Goal: Task Accomplishment & Management: Manage account settings

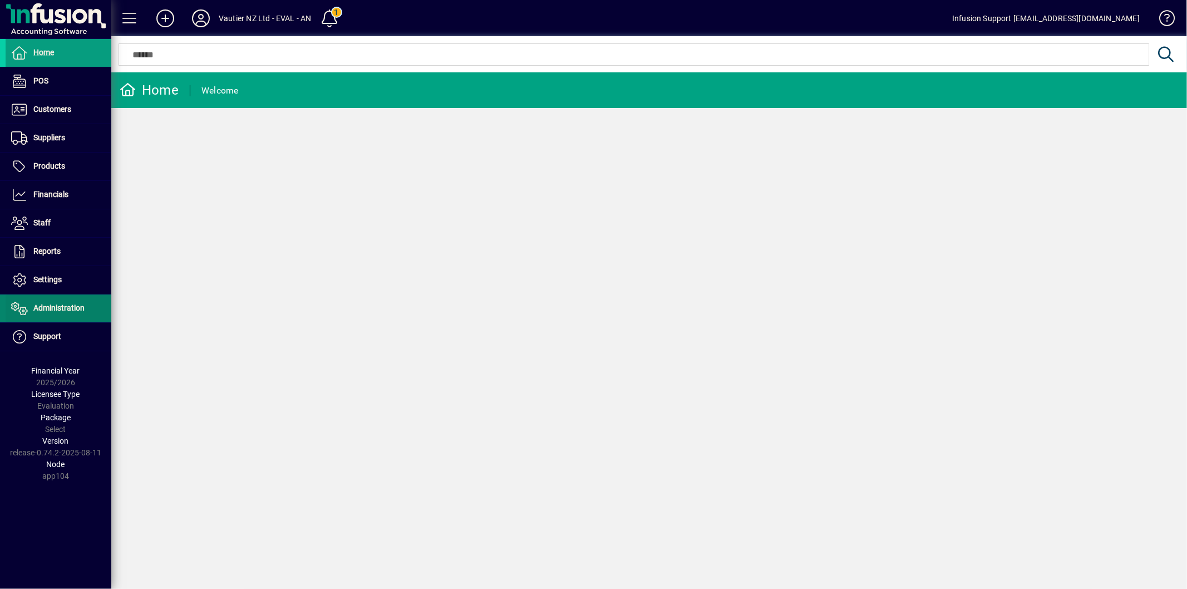
click at [76, 318] on span at bounding box center [59, 308] width 106 height 27
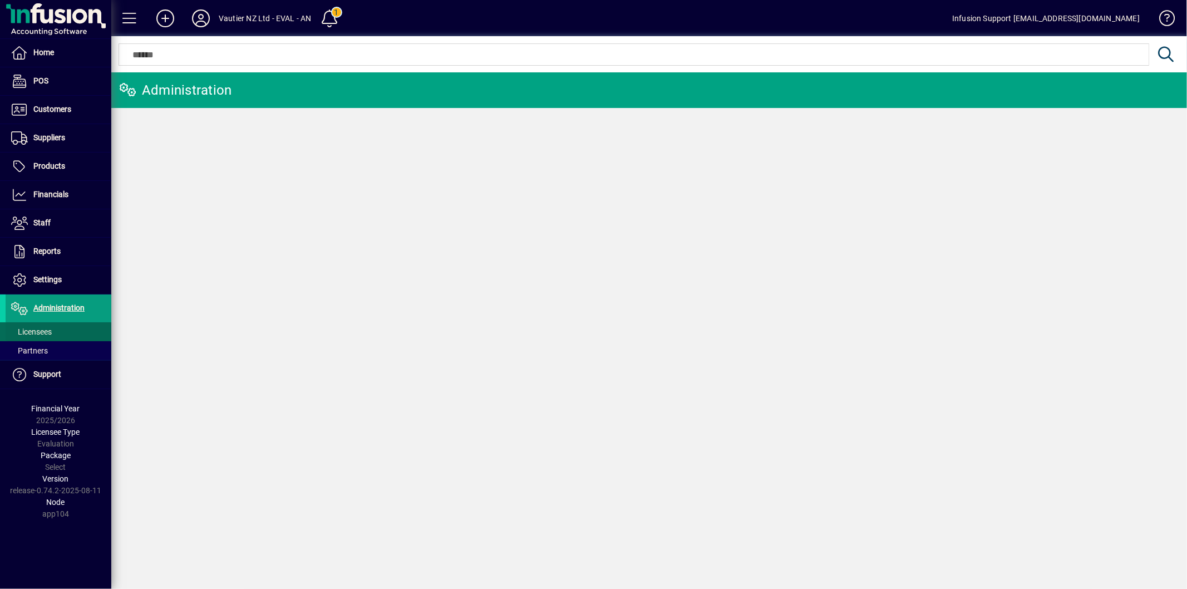
click at [61, 333] on span at bounding box center [59, 331] width 106 height 27
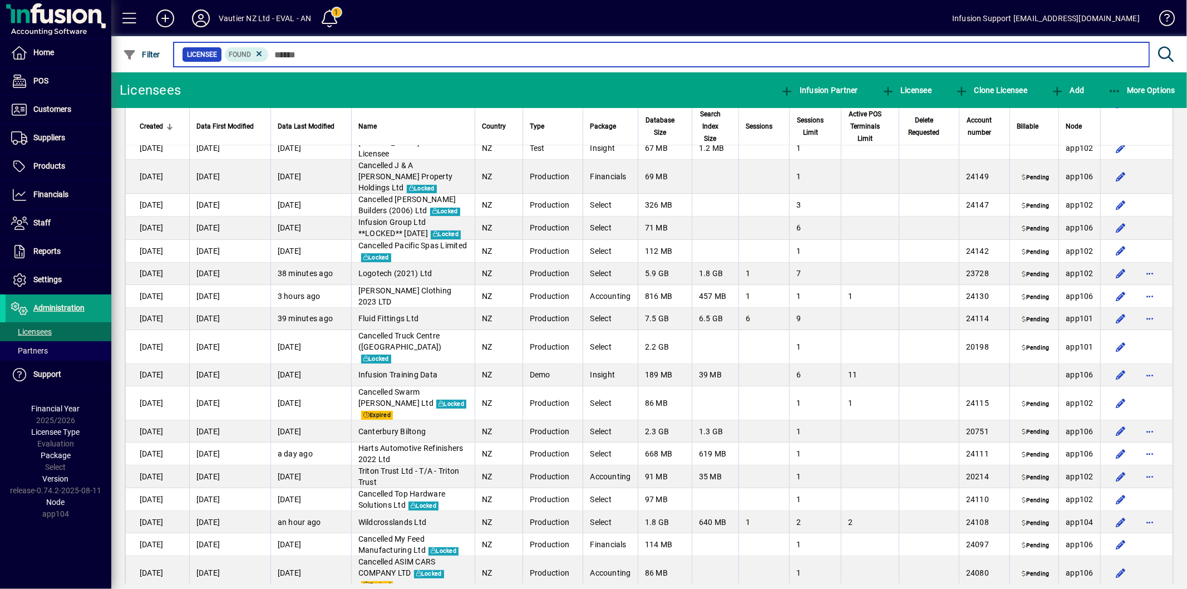
scroll to position [6119, 0]
